Goal: Task Accomplishment & Management: Complete application form

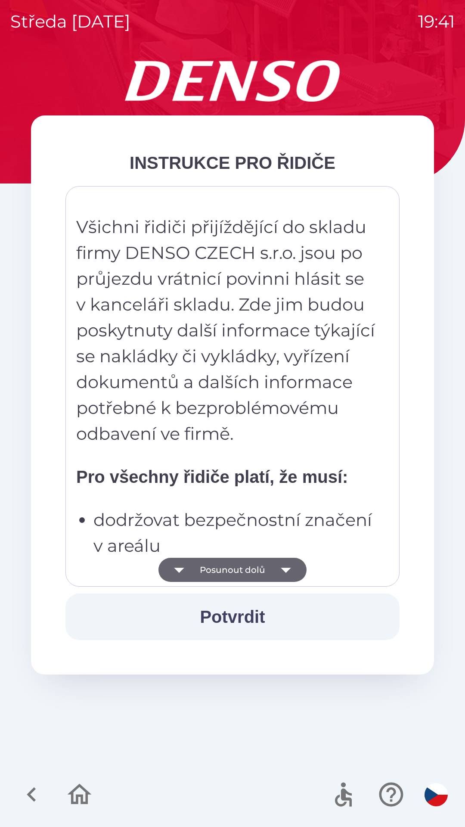
click at [283, 568] on icon "button" at bounding box center [286, 570] width 24 height 24
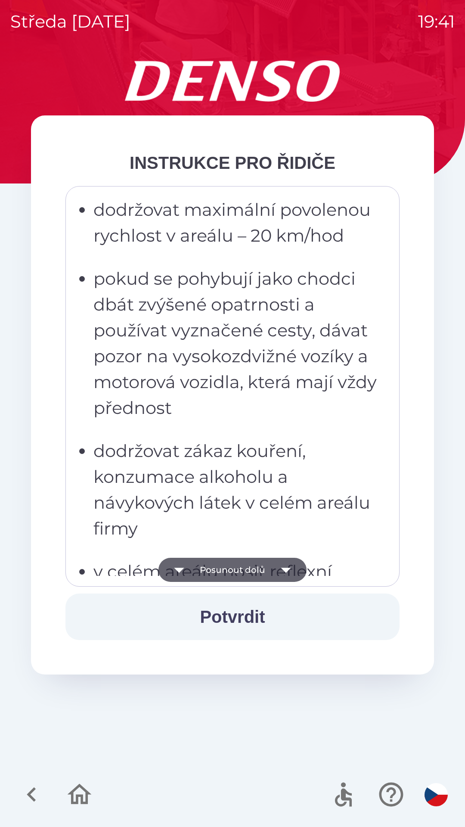
click at [290, 572] on icon "button" at bounding box center [286, 570] width 24 height 24
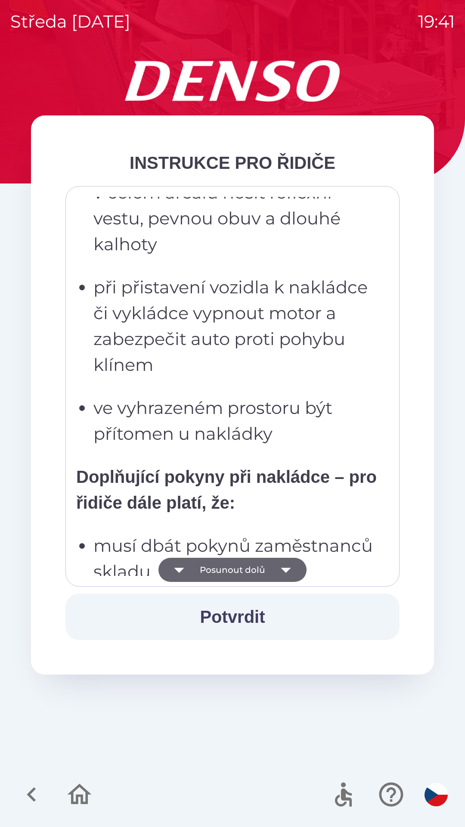
click at [290, 570] on icon "button" at bounding box center [286, 570] width 24 height 24
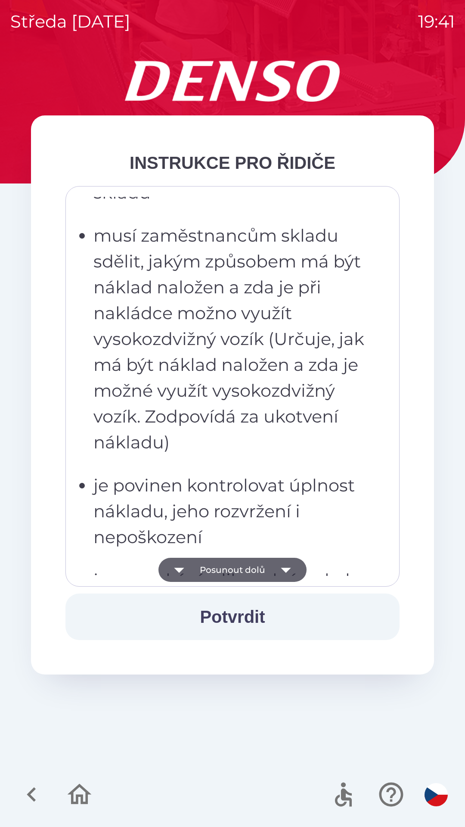
click at [287, 569] on icon "button" at bounding box center [286, 570] width 10 height 5
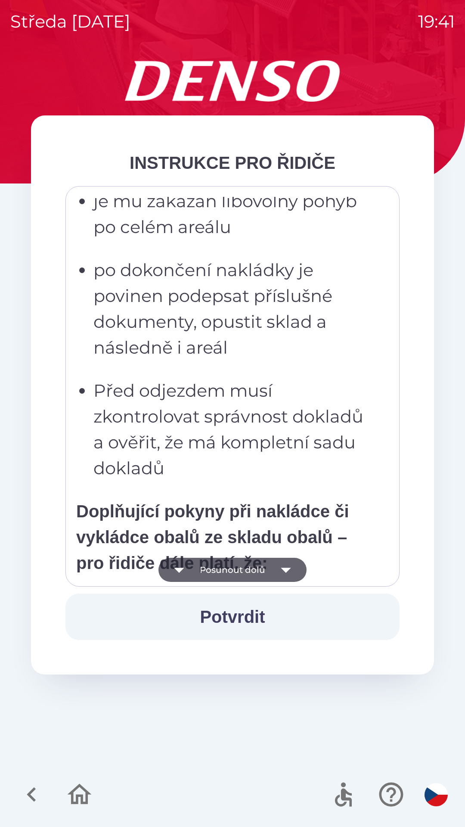
click at [287, 569] on icon "button" at bounding box center [286, 570] width 10 height 5
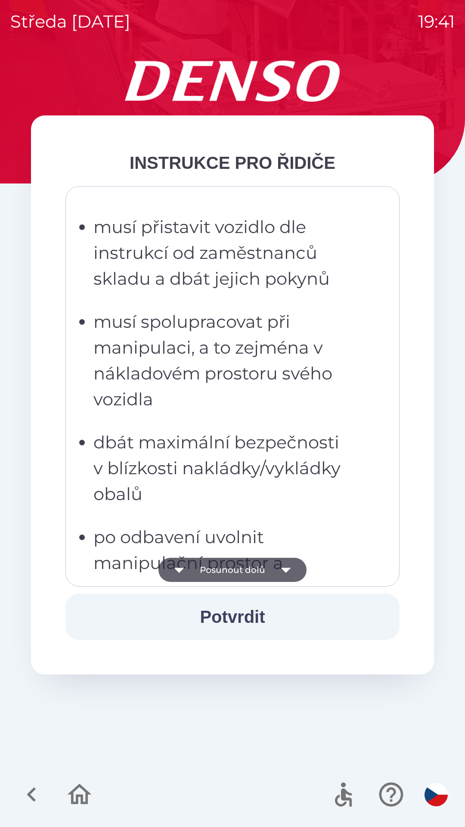
click at [288, 569] on icon "button" at bounding box center [286, 570] width 10 height 5
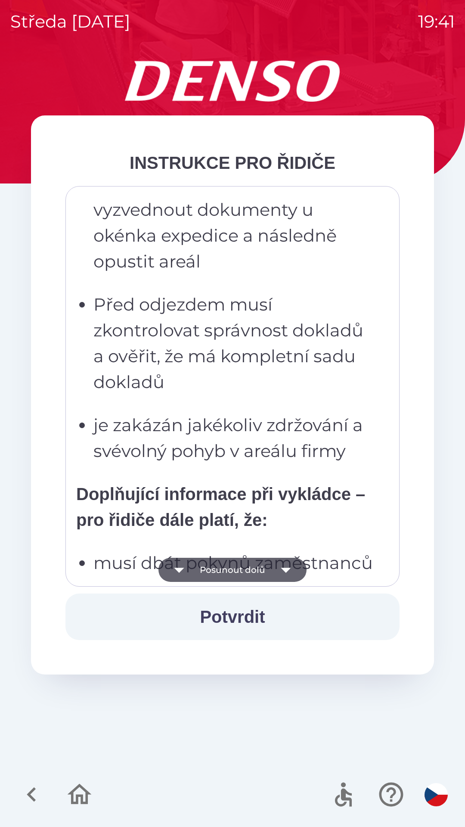
click at [288, 569] on icon "button" at bounding box center [286, 570] width 10 height 5
click at [286, 569] on icon "button" at bounding box center [286, 570] width 10 height 5
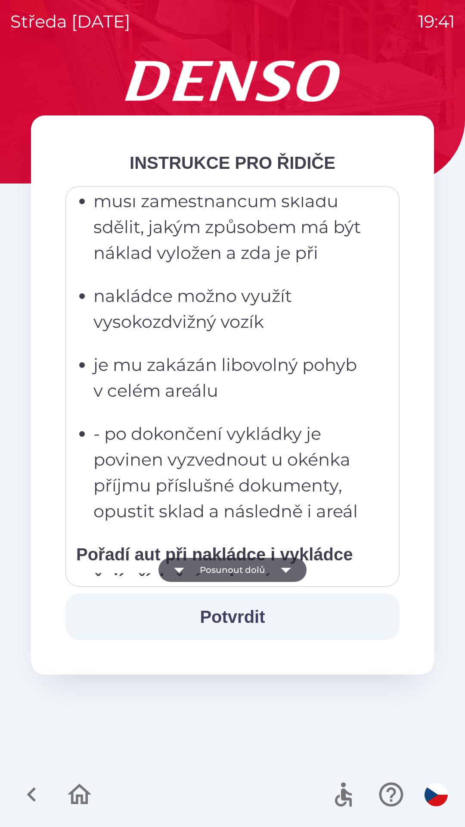
click at [292, 567] on icon "button" at bounding box center [286, 570] width 24 height 24
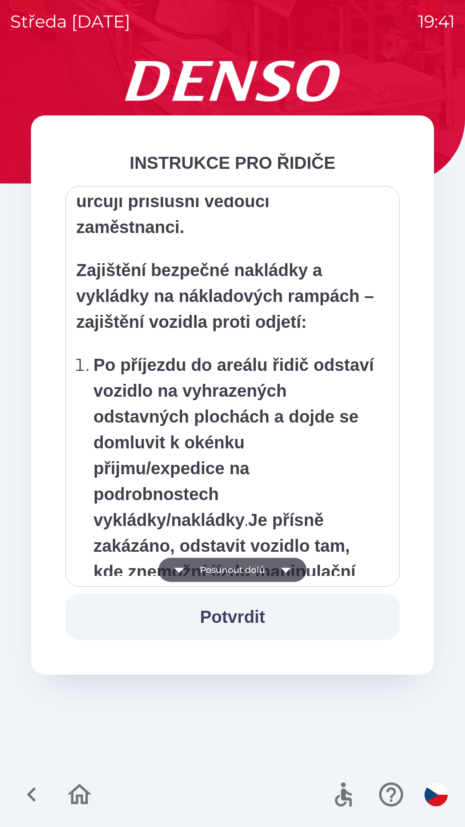
click at [290, 568] on icon "button" at bounding box center [286, 570] width 10 height 5
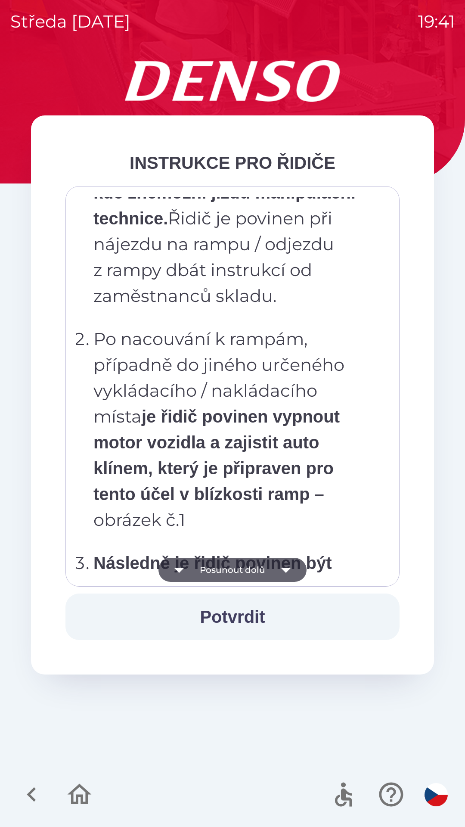
click at [289, 569] on icon "button" at bounding box center [286, 570] width 10 height 5
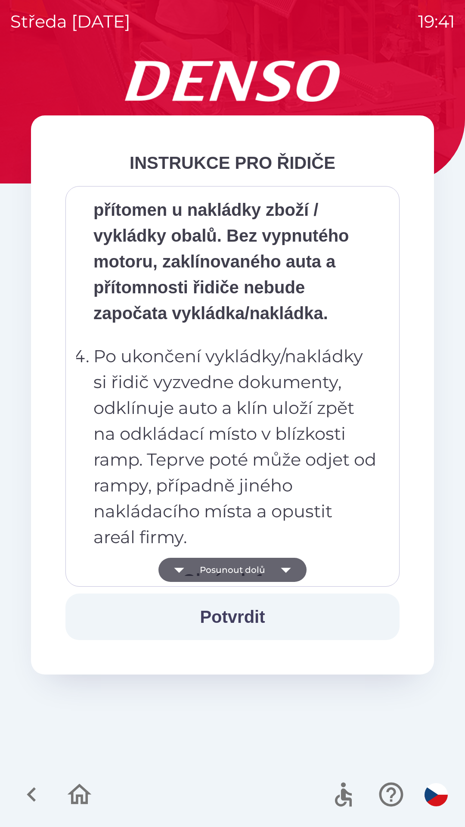
click at [288, 568] on icon "button" at bounding box center [286, 570] width 10 height 5
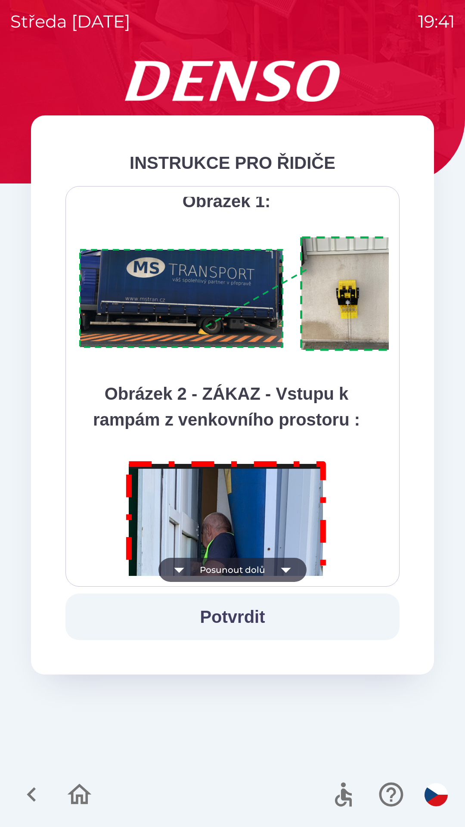
click at [286, 570] on icon "button" at bounding box center [286, 570] width 10 height 5
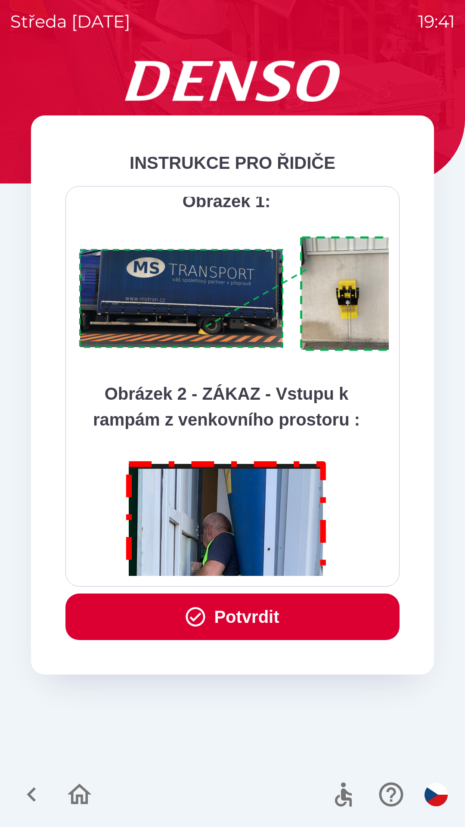
scroll to position [4842, 0]
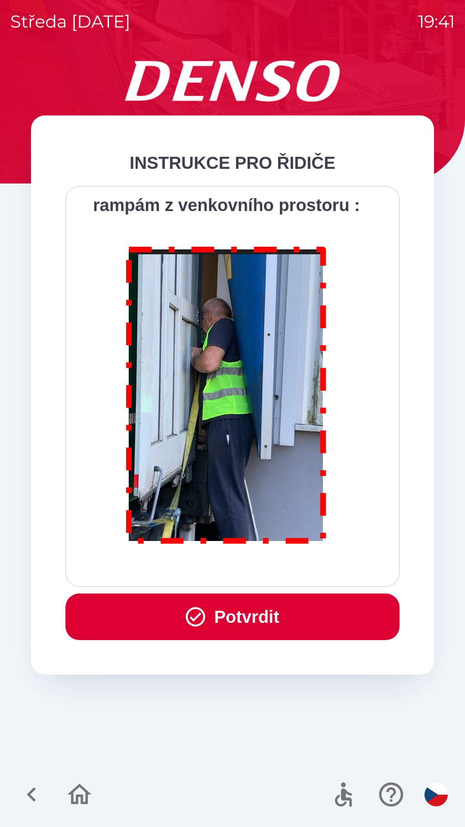
click at [249, 614] on button "Potvrdit" at bounding box center [232, 617] width 334 height 47
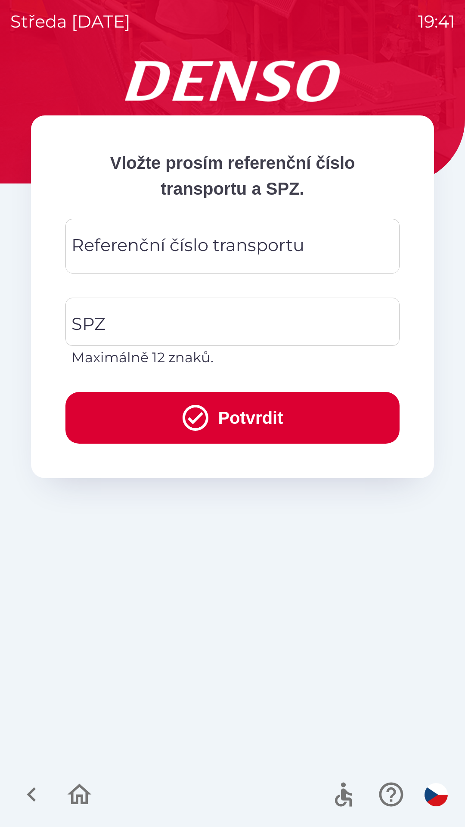
click at [108, 248] on div "Referenční číslo transportu Referenční číslo transportu" at bounding box center [232, 246] width 334 height 55
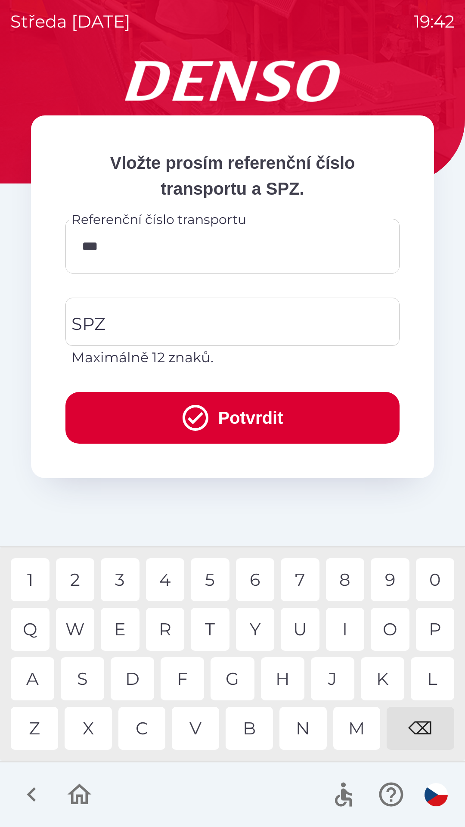
click at [245, 719] on div "B" at bounding box center [249, 728] width 47 height 43
click at [34, 569] on div "1" at bounding box center [30, 579] width 39 height 43
type input "*********"
click at [121, 322] on input "SPZ" at bounding box center [226, 322] width 314 height 40
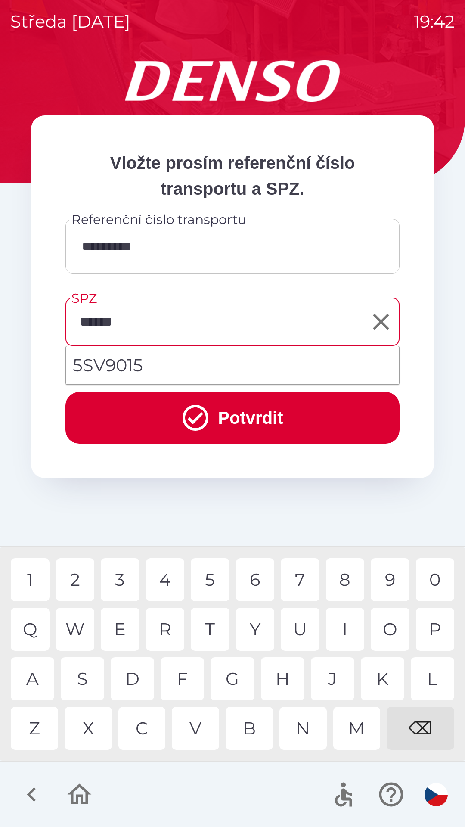
type input "*******"
click at [212, 582] on div "5" at bounding box center [210, 579] width 39 height 43
click at [227, 417] on button "Potvrdit" at bounding box center [232, 418] width 334 height 52
